Goal: Navigation & Orientation: Find specific page/section

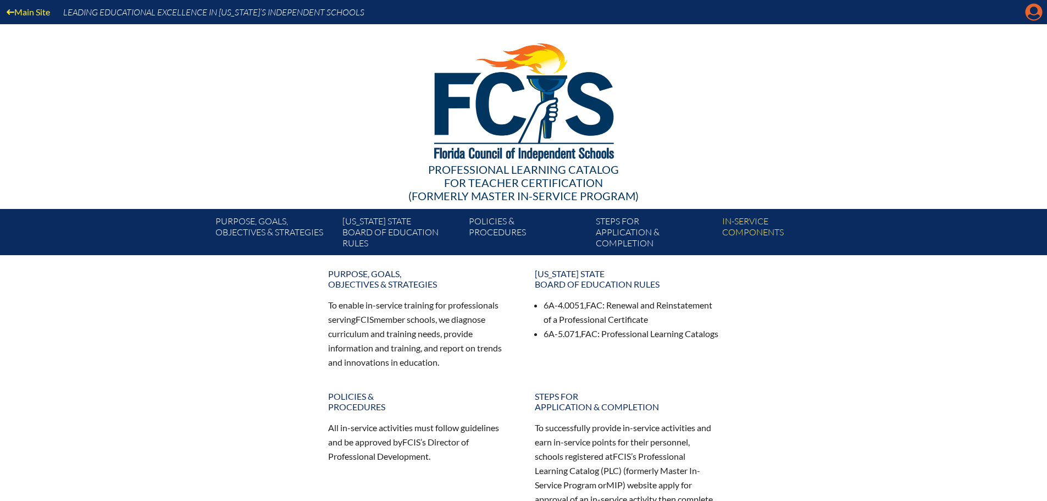
click at [1030, 13] on icon at bounding box center [1034, 12] width 17 height 17
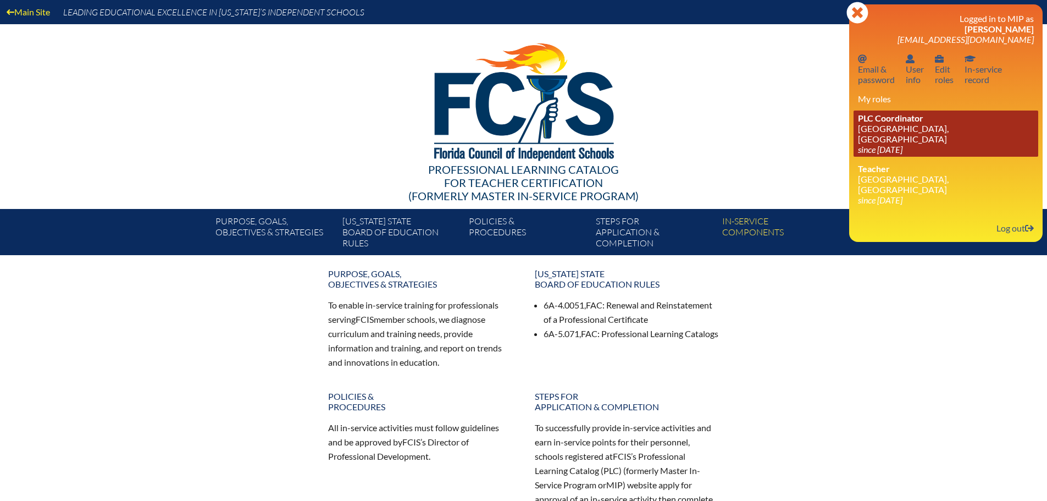
click at [933, 130] on link "PLC Coordinator [GEOGRAPHIC_DATA], [GEOGRAPHIC_DATA] since [DATE]" at bounding box center [946, 133] width 185 height 46
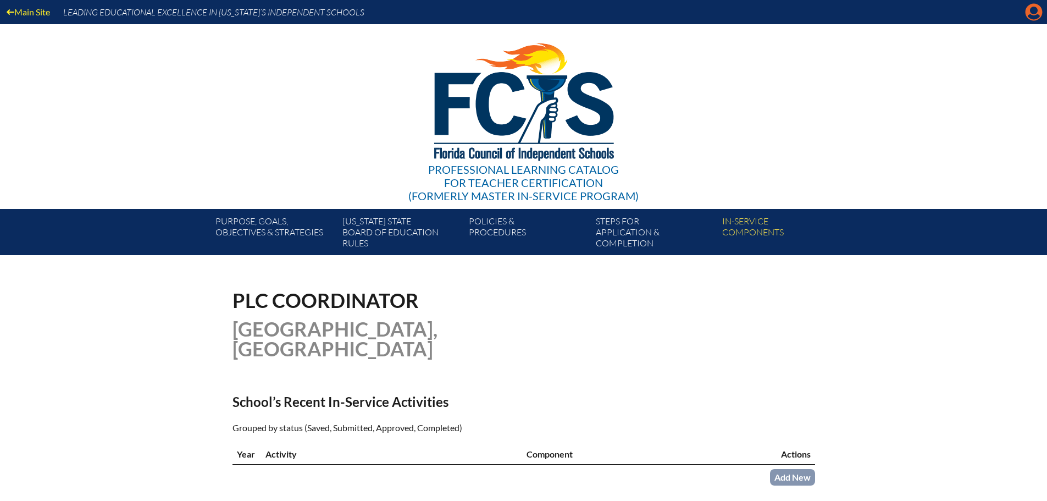
click at [1041, 20] on icon "Manage account" at bounding box center [1034, 12] width 18 height 18
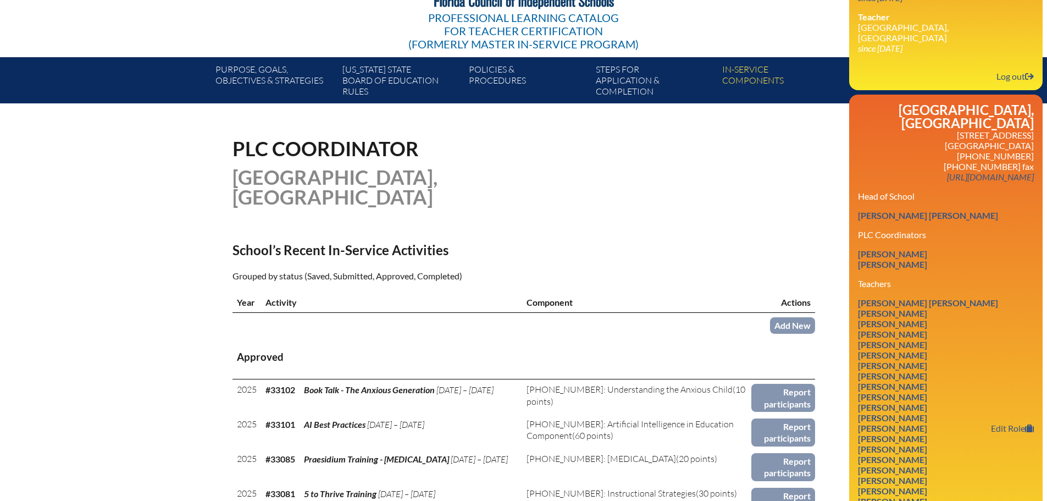
scroll to position [165, 0]
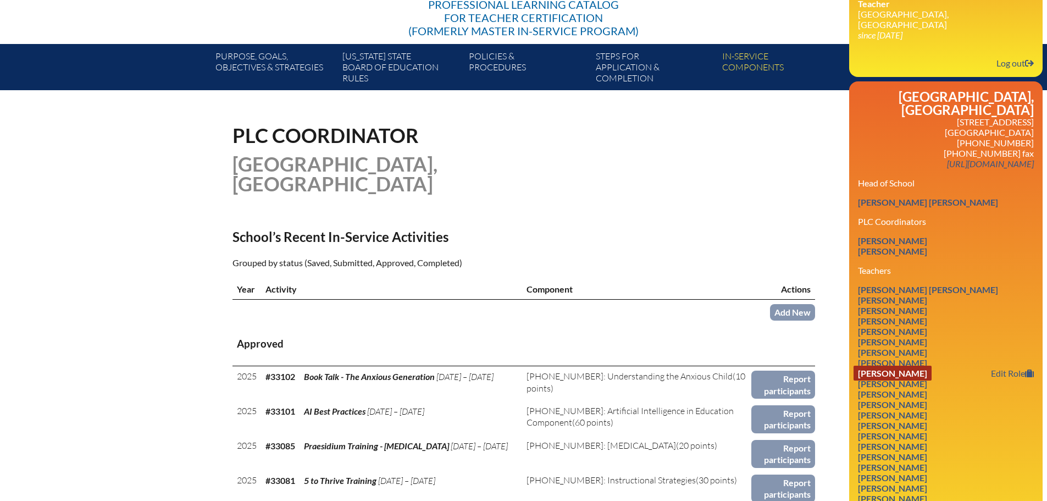
click at [932, 366] on link "Marisa N Dinino-Fernandez" at bounding box center [893, 373] width 78 height 15
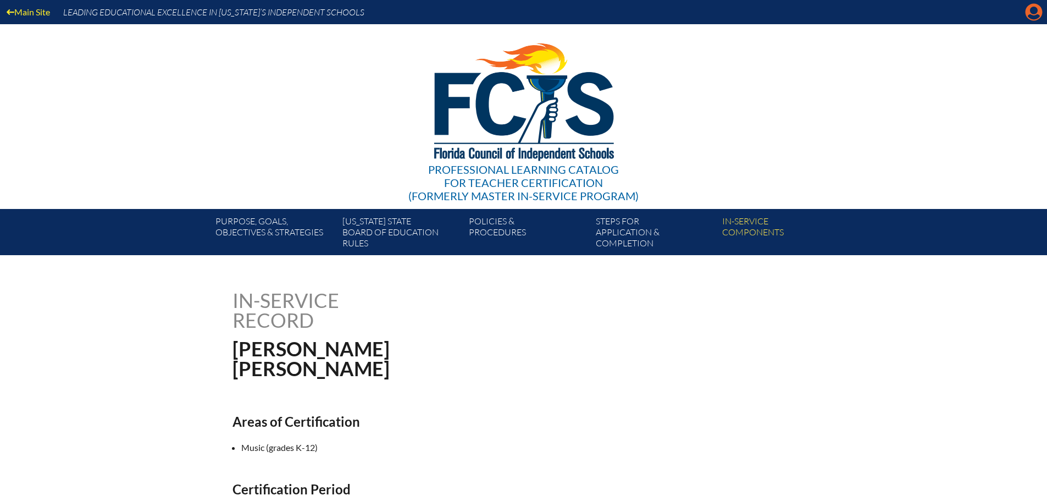
click at [1039, 15] on icon "Manage account" at bounding box center [1034, 12] width 18 height 18
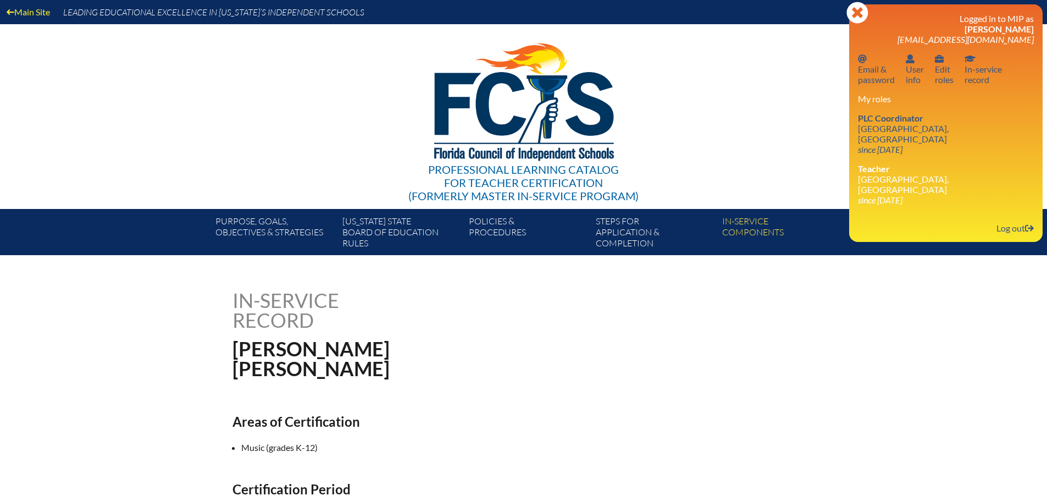
click at [7, 8] on link "Main Site" at bounding box center [28, 11] width 52 height 15
